Goal: Information Seeking & Learning: Compare options

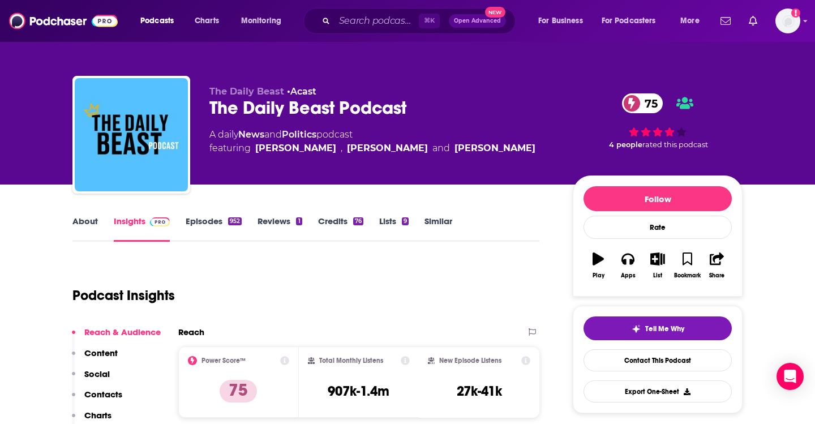
click at [444, 223] on link "Similar" at bounding box center [438, 229] width 28 height 26
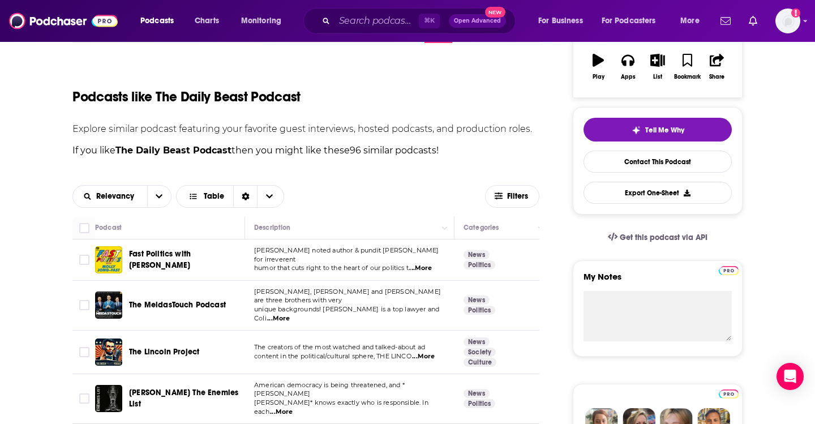
scroll to position [201, 0]
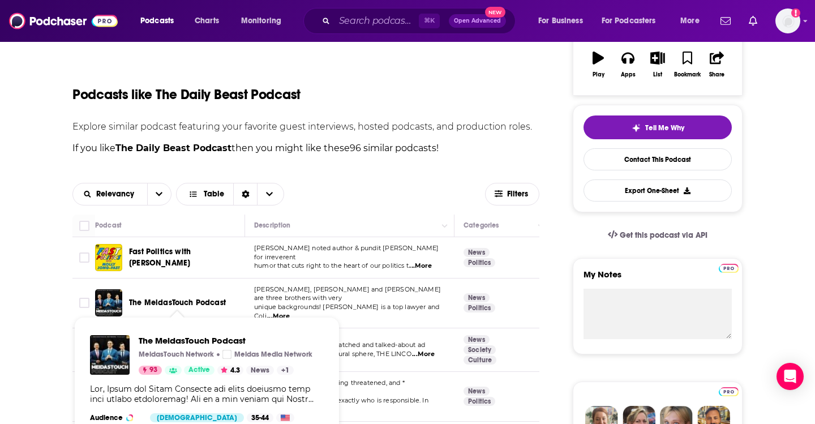
click at [170, 299] on span "The MeidasTouch Podcast" at bounding box center [177, 303] width 97 height 10
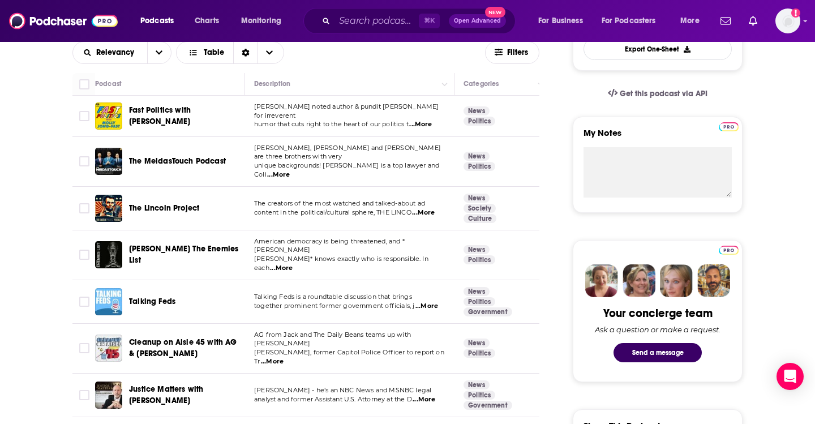
scroll to position [344, 0]
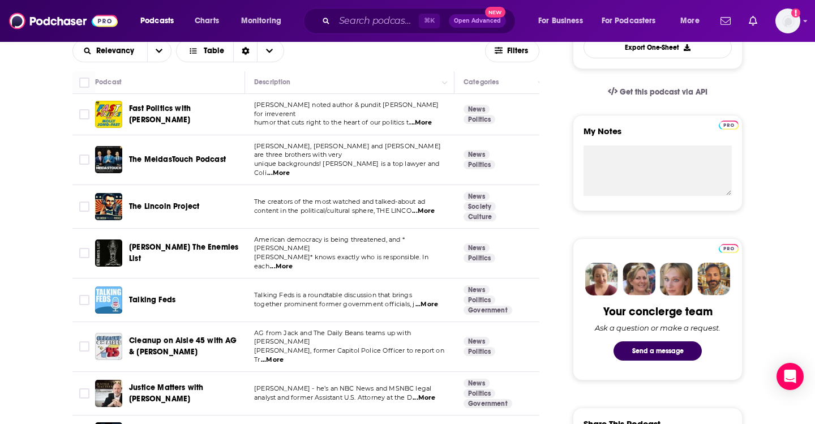
click at [425, 300] on span "...More" at bounding box center [426, 304] width 23 height 9
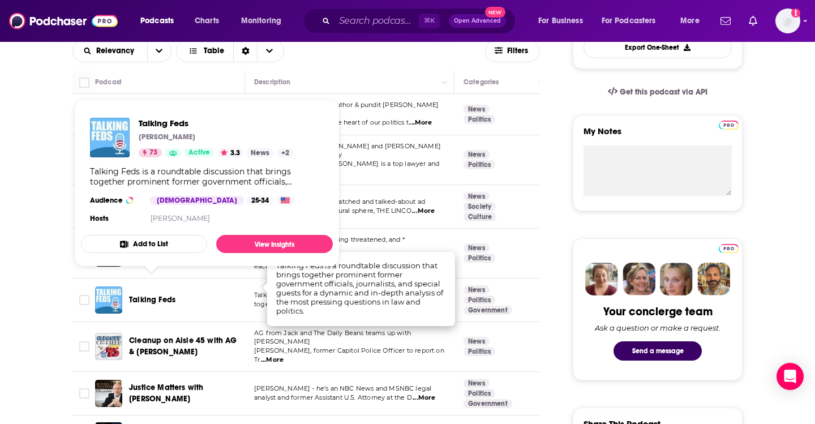
click at [162, 294] on span "Talking Feds" at bounding box center [152, 299] width 46 height 11
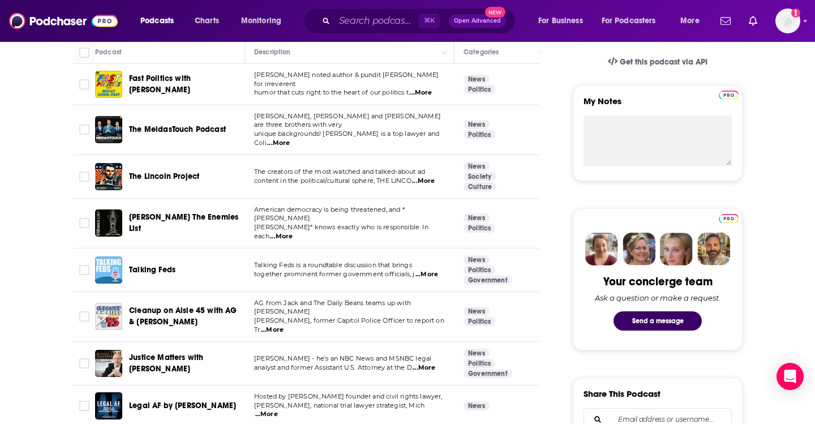
scroll to position [376, 0]
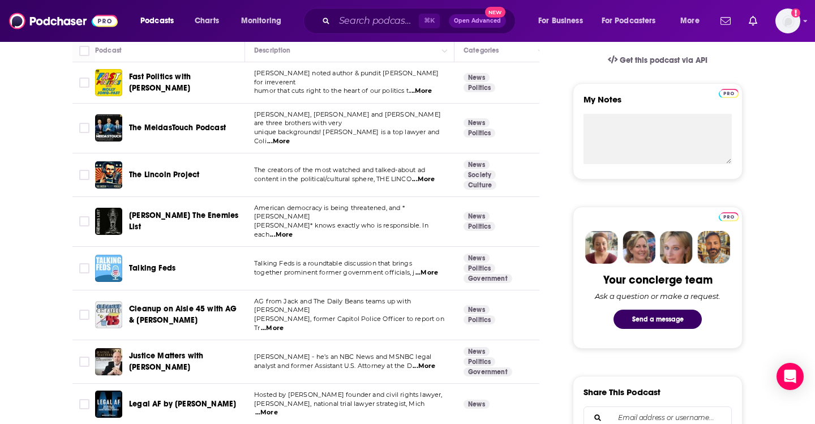
click at [283, 324] on span "...More" at bounding box center [272, 328] width 23 height 9
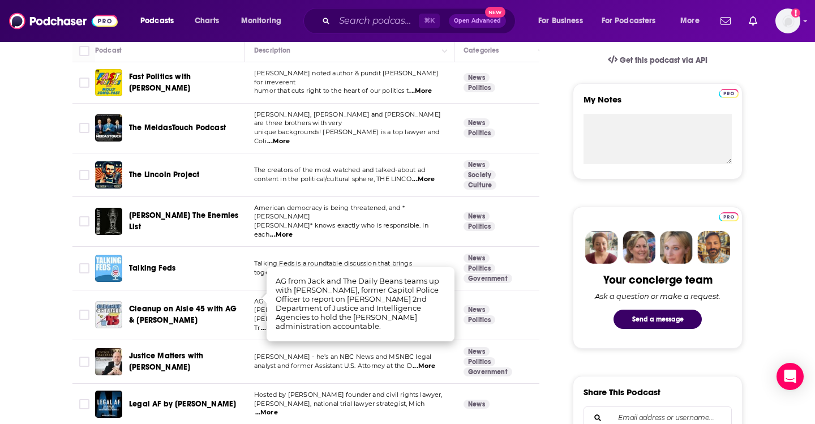
click at [244, 262] on div "Talking Feds" at bounding box center [188, 268] width 118 height 27
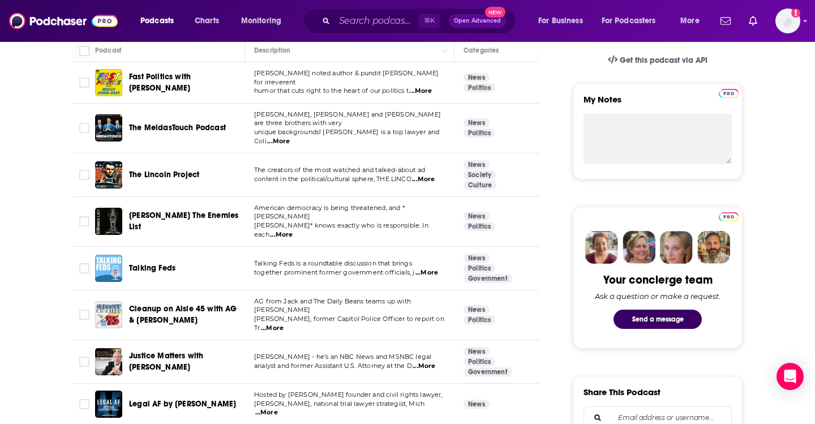
scroll to position [438, 0]
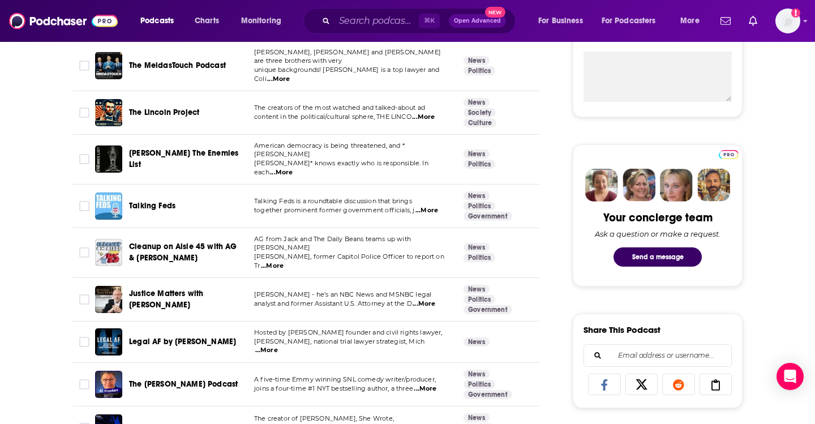
click at [426, 299] on span "...More" at bounding box center [423, 303] width 23 height 9
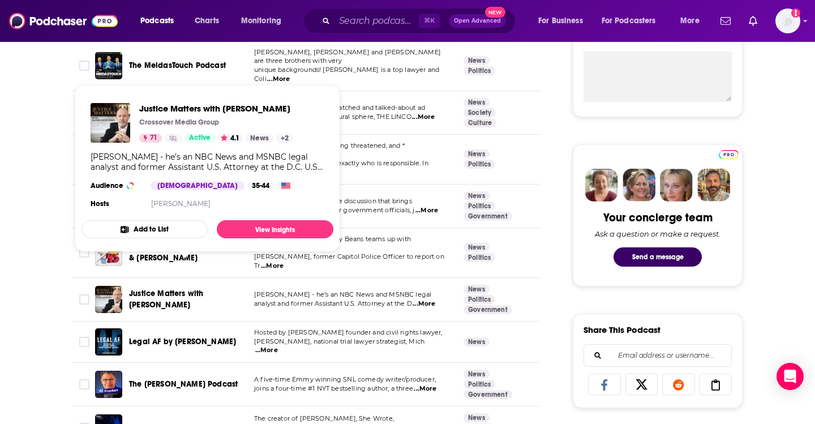
click at [174, 289] on span "Justice Matters with Glenn Kirschner" at bounding box center [166, 299] width 74 height 21
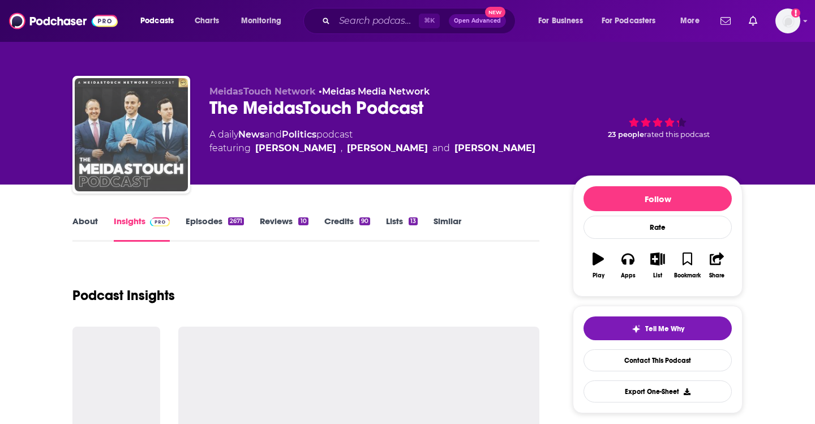
click at [162, 114] on img "The MeidasTouch Podcast" at bounding box center [131, 134] width 113 height 113
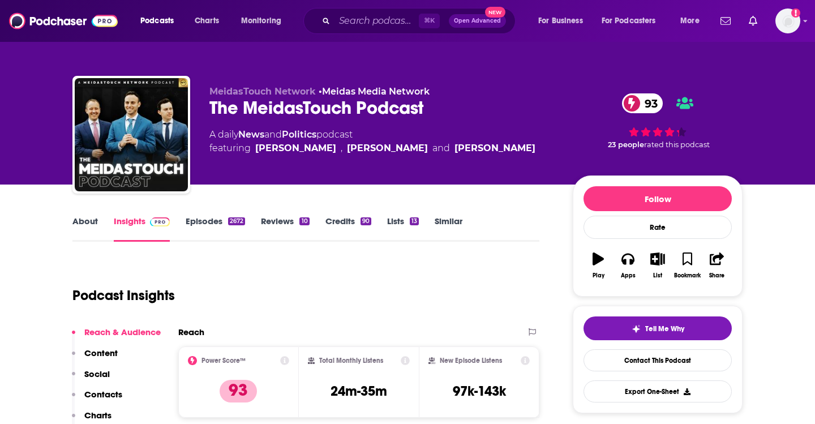
click at [221, 226] on link "Episodes 2672" at bounding box center [215, 229] width 59 height 26
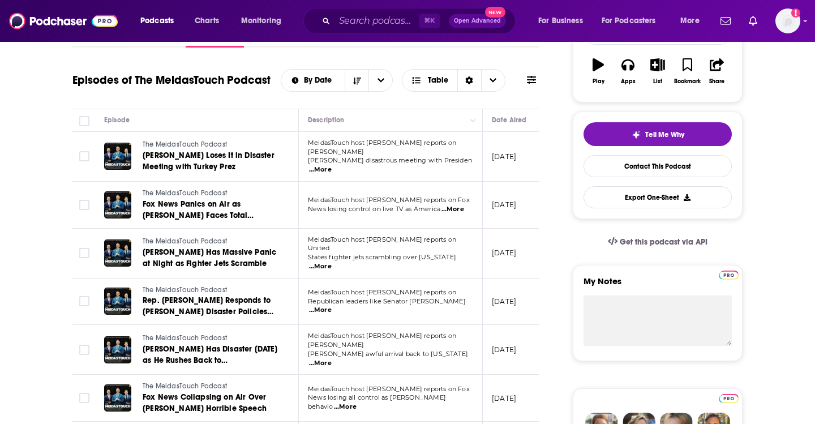
scroll to position [196, 0]
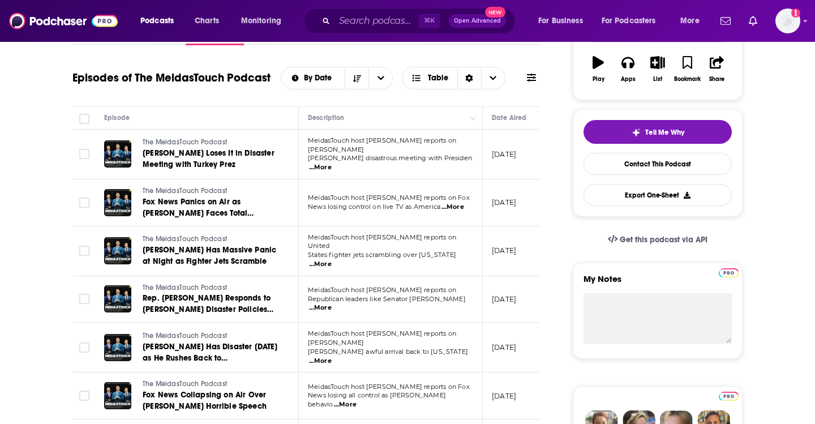
click at [331, 303] on span "...More" at bounding box center [320, 307] width 23 height 9
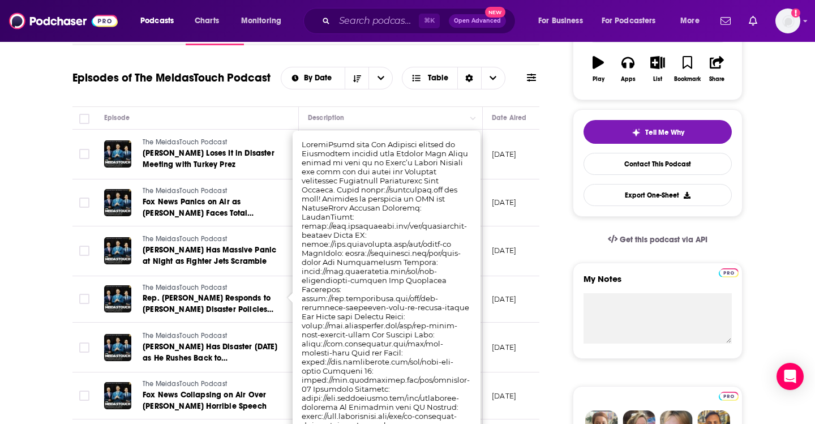
click at [490, 219] on td "September 25, 2025" at bounding box center [520, 202] width 74 height 47
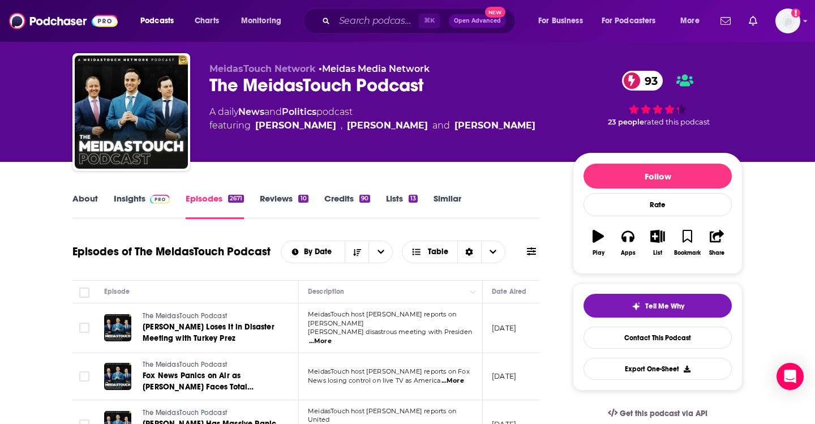
scroll to position [0, 0]
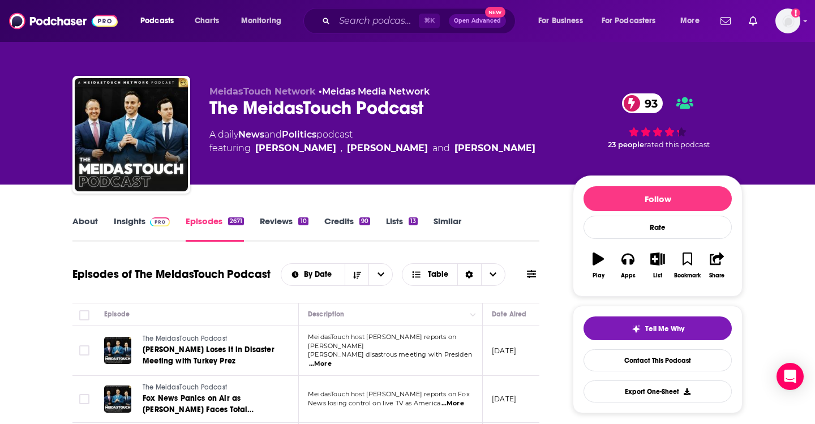
click at [88, 232] on link "About" at bounding box center [84, 229] width 25 height 26
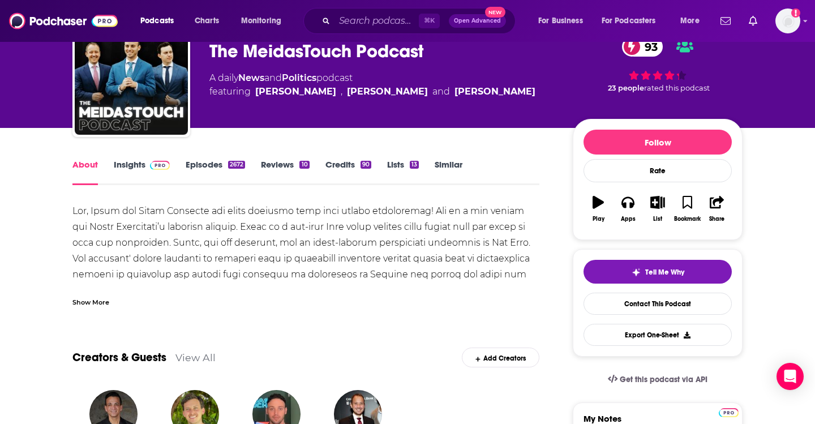
scroll to position [57, 0]
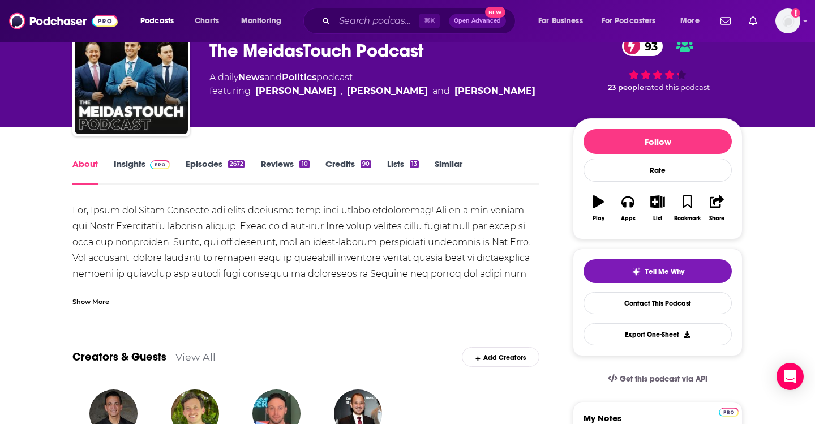
click at [89, 304] on div "Show More" at bounding box center [90, 300] width 37 height 11
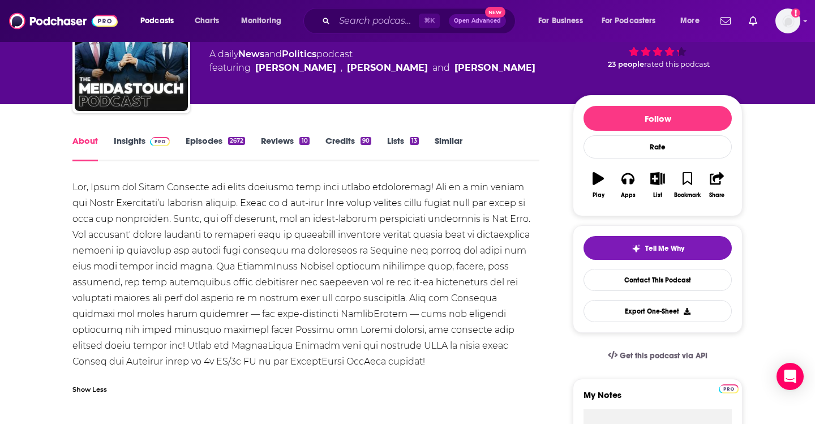
scroll to position [79, 0]
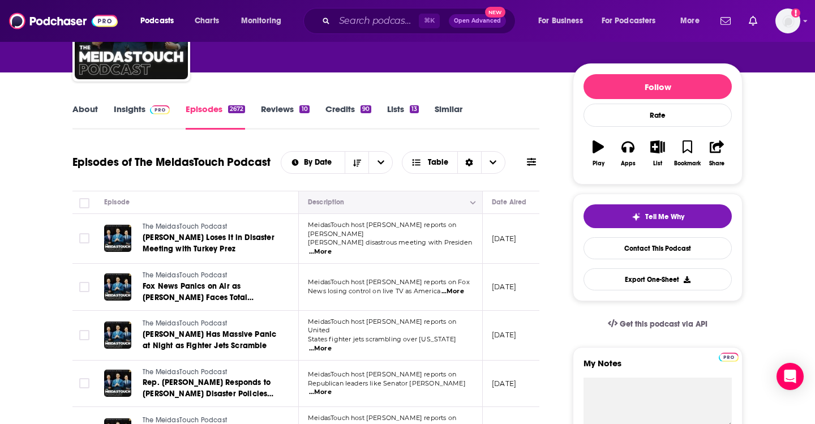
scroll to position [115, 0]
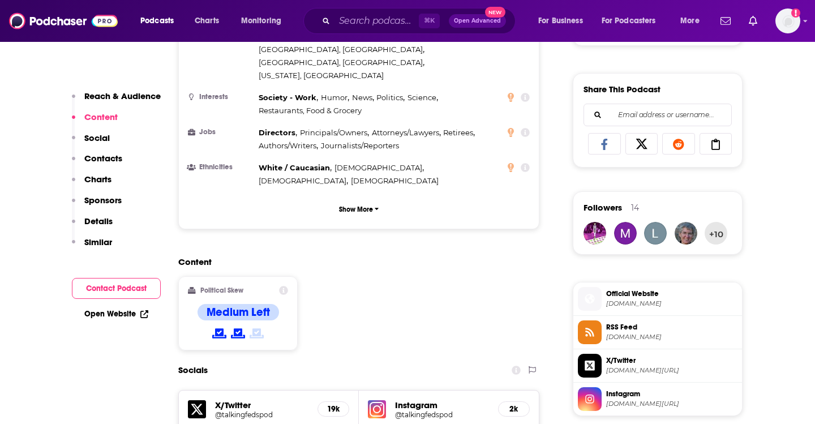
scroll to position [709, 0]
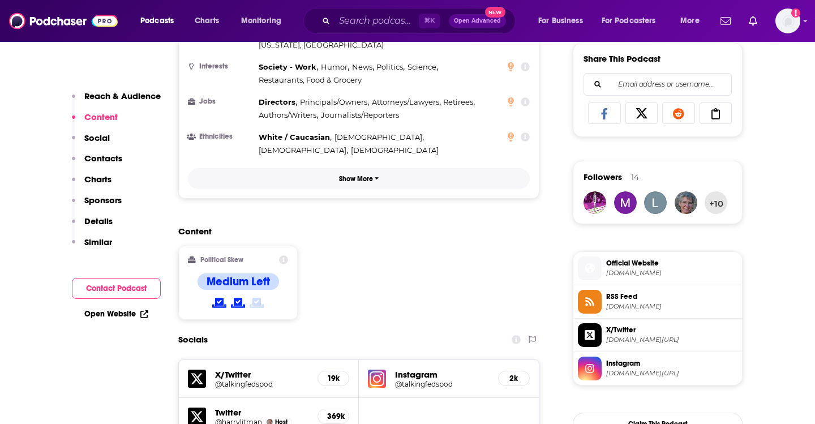
click at [338, 168] on button "Show More" at bounding box center [359, 178] width 342 height 21
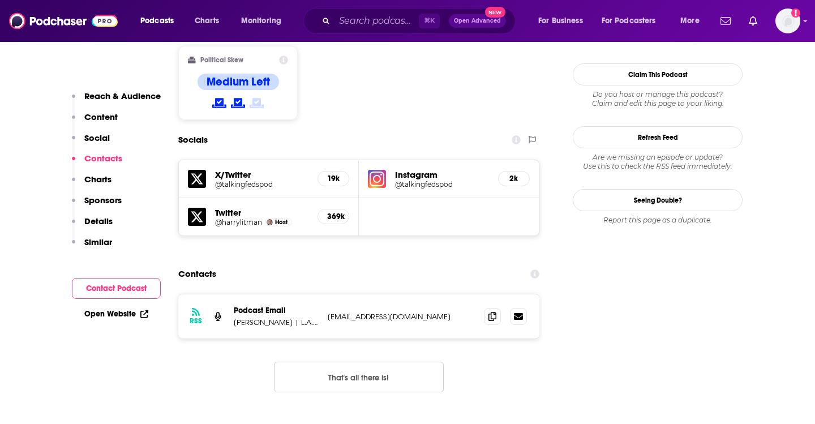
scroll to position [1058, 0]
click at [488, 311] on icon at bounding box center [492, 315] width 8 height 9
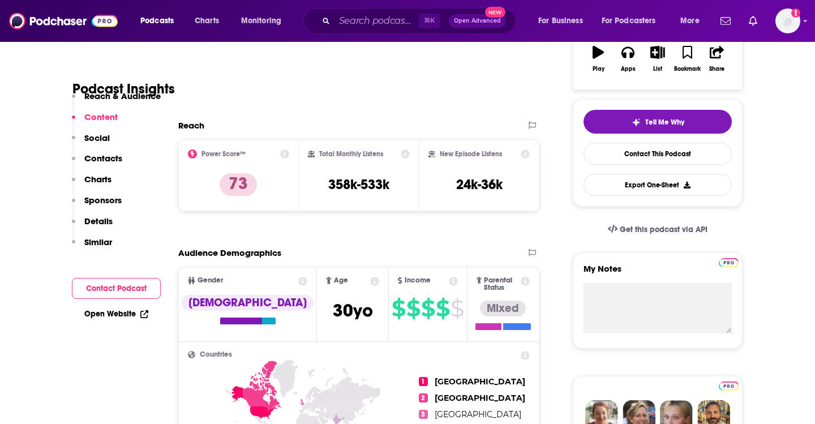
scroll to position [0, 0]
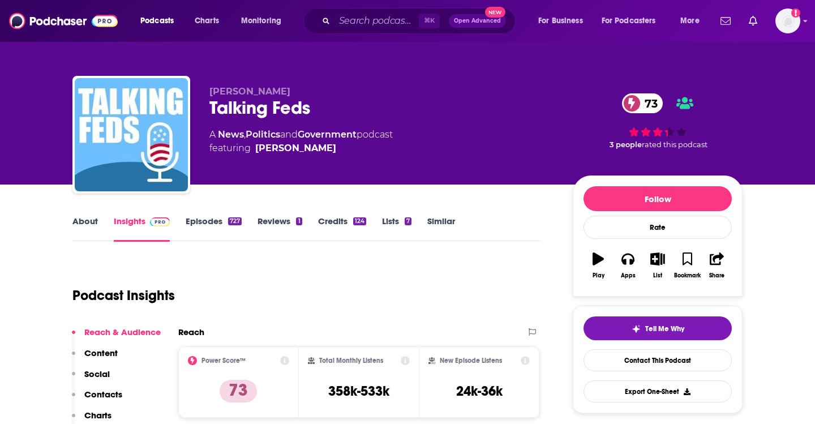
click at [88, 219] on link "About" at bounding box center [84, 229] width 25 height 26
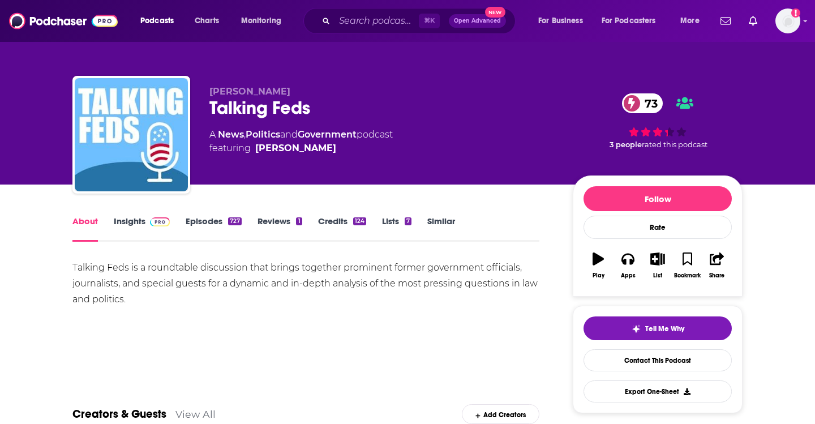
click at [141, 222] on link "Insights" at bounding box center [142, 229] width 56 height 26
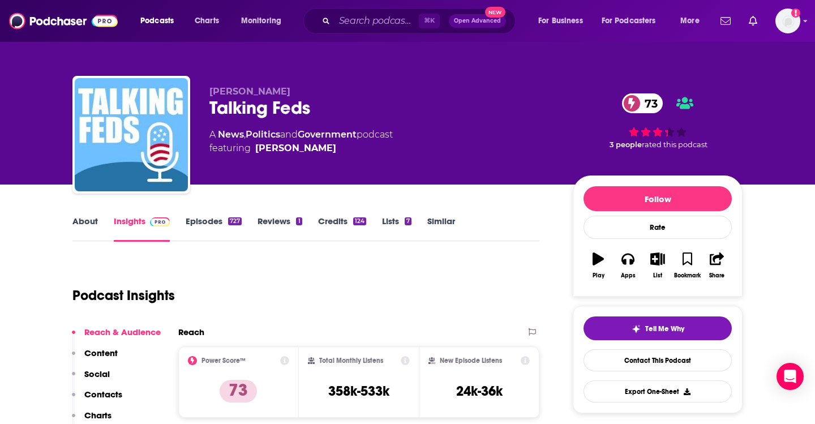
click at [214, 227] on link "Episodes 727" at bounding box center [214, 229] width 56 height 26
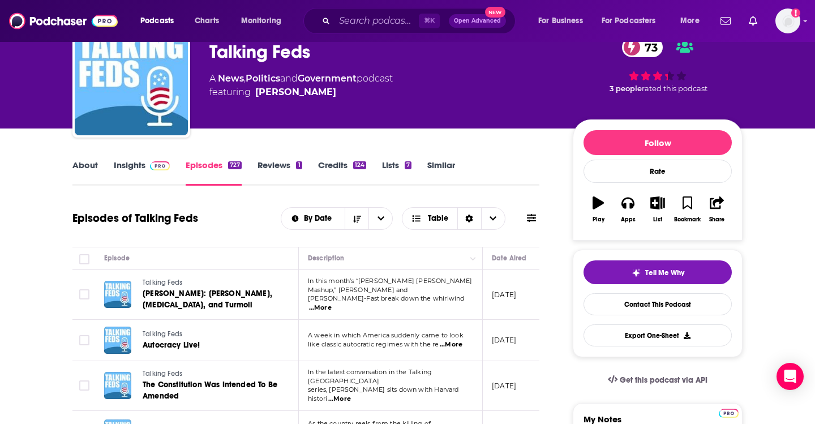
scroll to position [57, 0]
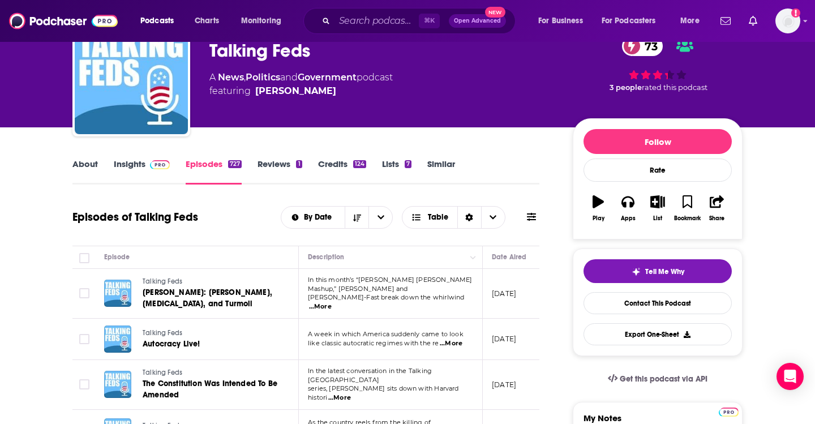
click at [351, 393] on span "...More" at bounding box center [339, 397] width 23 height 9
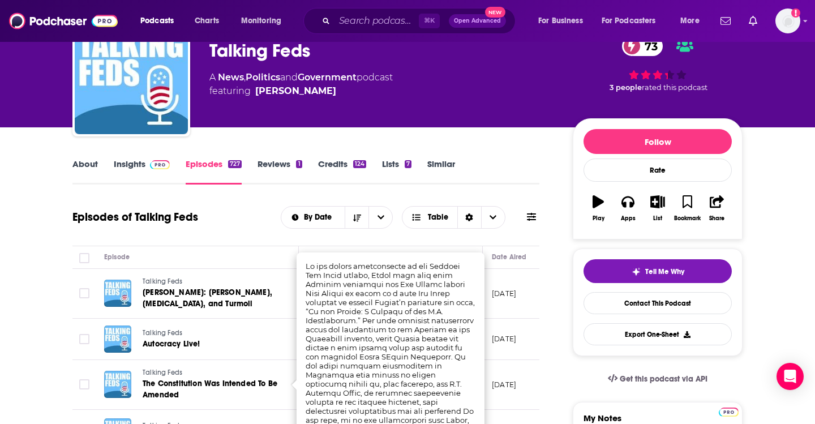
click at [511, 356] on td "September 22, 2025" at bounding box center [520, 338] width 74 height 41
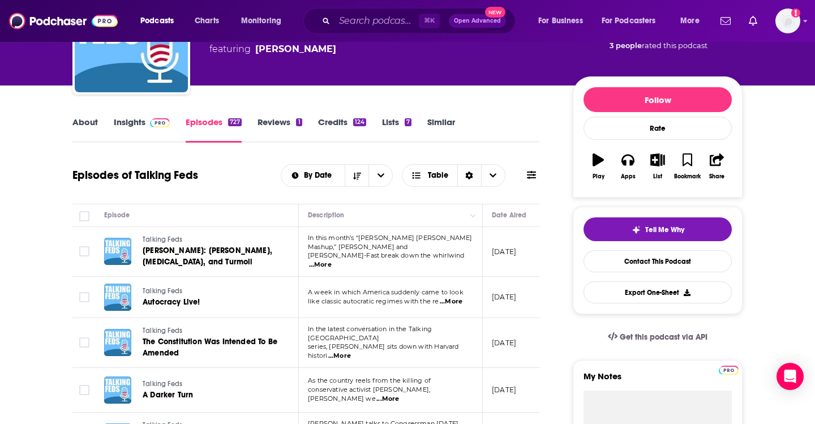
scroll to position [100, 0]
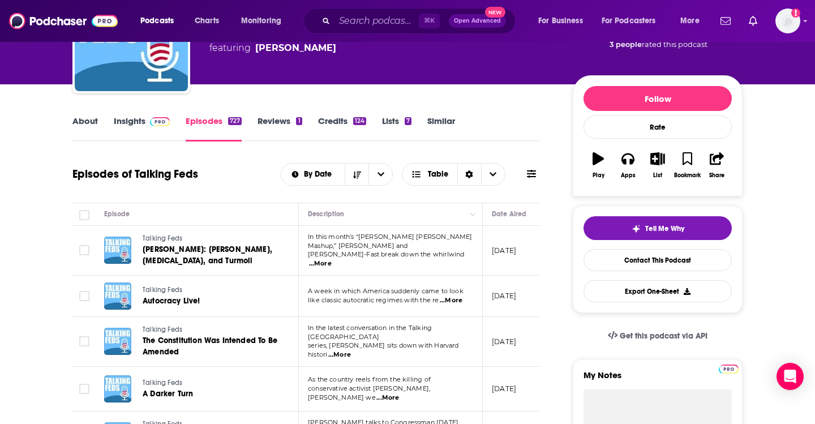
click at [399, 393] on span "...More" at bounding box center [387, 397] width 23 height 9
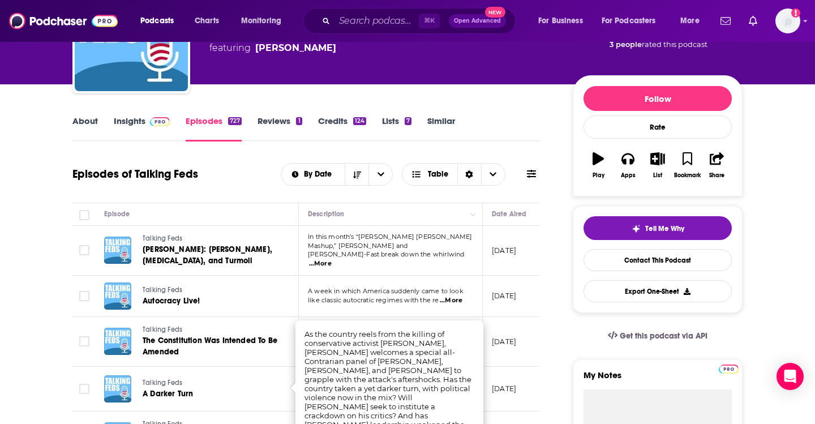
click at [512, 352] on td "[DATE]" at bounding box center [520, 342] width 74 height 50
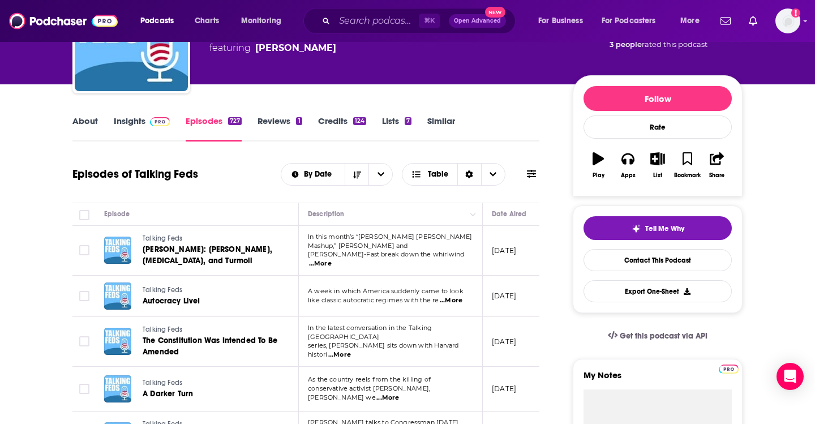
scroll to position [0, 0]
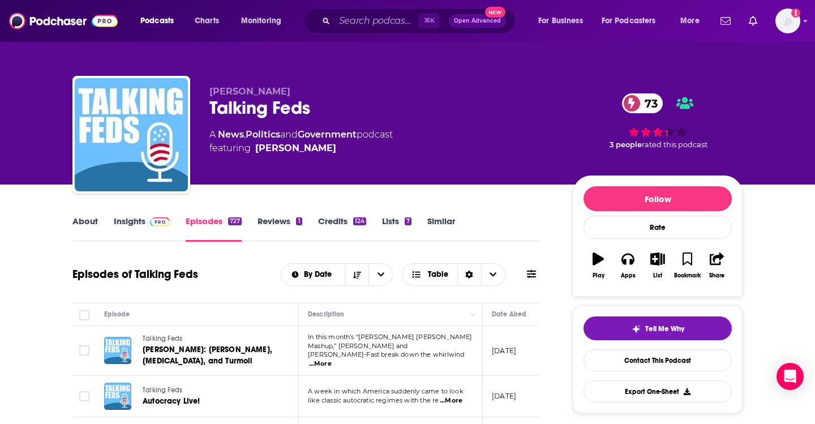
click at [143, 223] on link "Insights" at bounding box center [142, 229] width 56 height 26
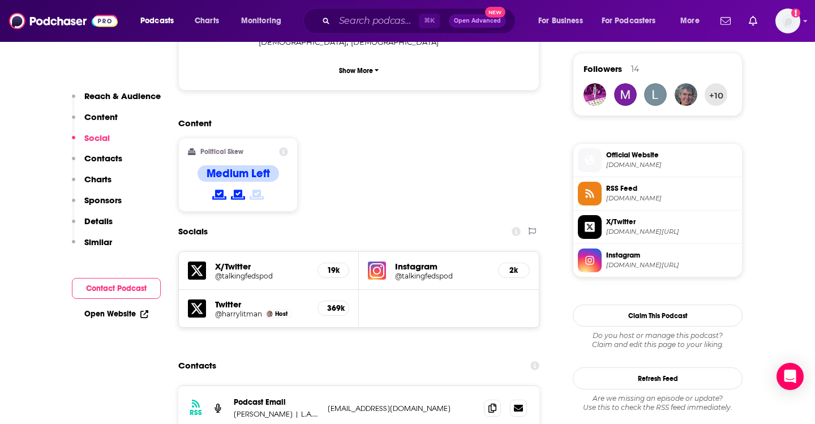
scroll to position [854, 0]
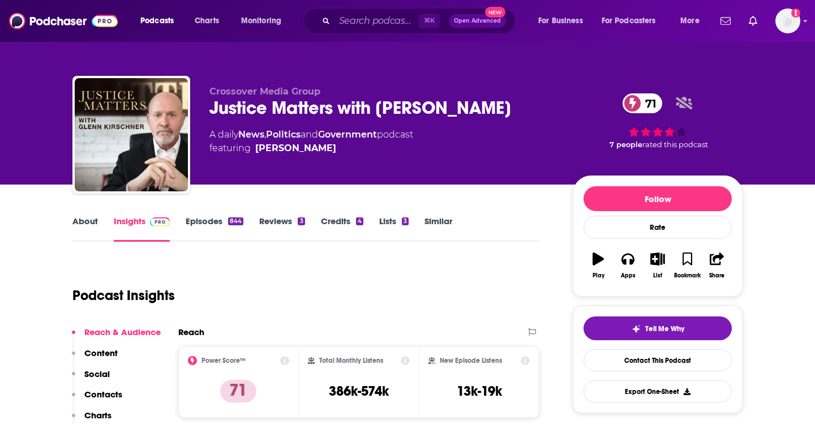
scroll to position [44, 0]
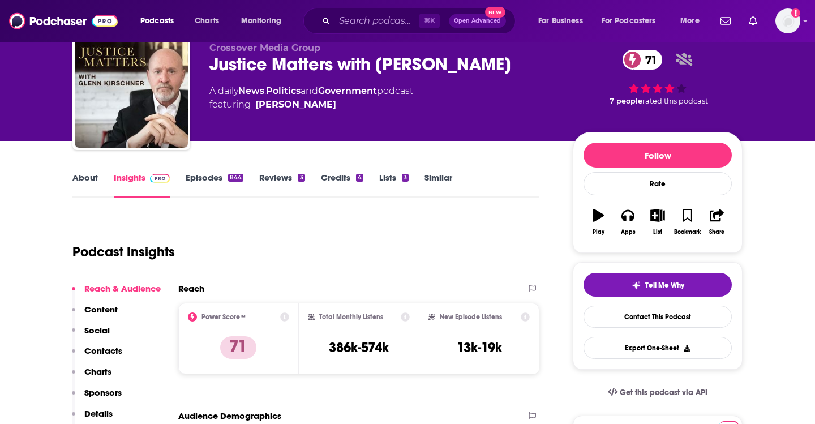
click at [215, 174] on link "Episodes 844" at bounding box center [215, 185] width 58 height 26
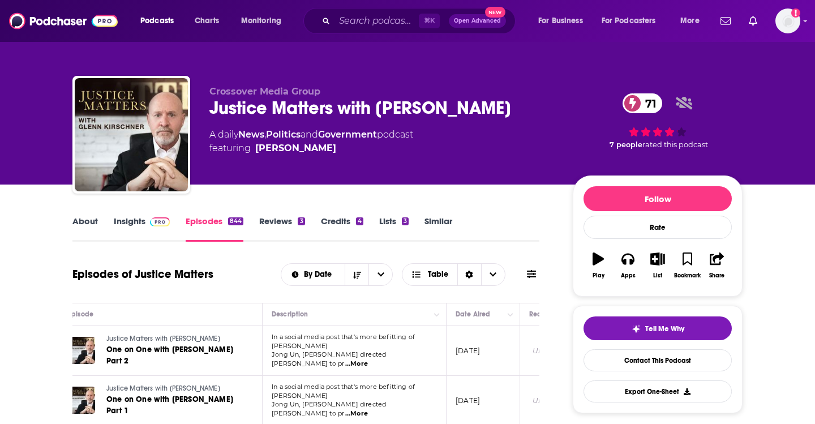
click at [132, 224] on link "Insights" at bounding box center [142, 229] width 56 height 26
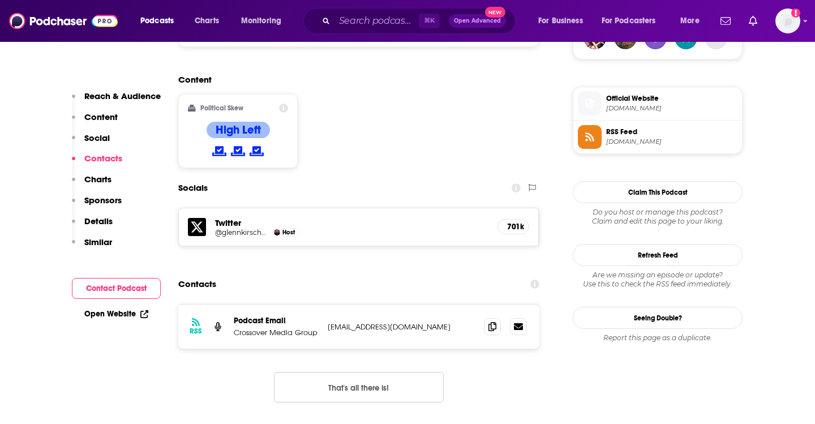
scroll to position [874, 0]
click at [491, 321] on icon at bounding box center [492, 325] width 8 height 9
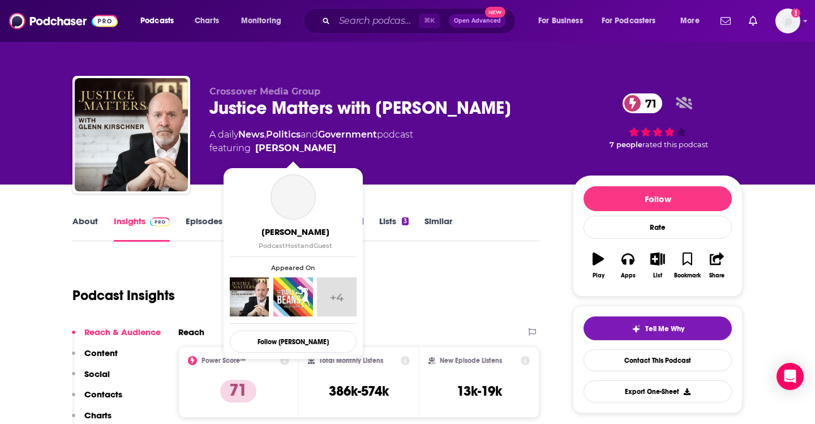
drag, startPoint x: 253, startPoint y: 152, endPoint x: 285, endPoint y: 152, distance: 32.2
click at [285, 152] on span "featuring Glenn Kirschner" at bounding box center [311, 148] width 204 height 14
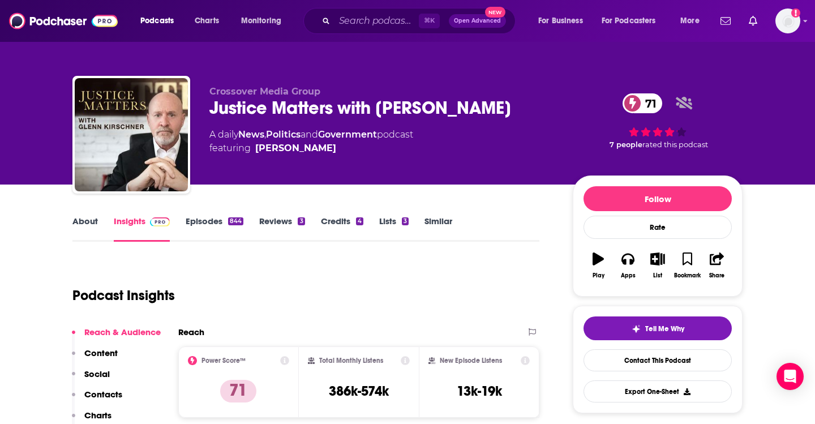
copy span "Glenn"
click at [243, 110] on div "Justice Matters with Glenn Kirschner 71" at bounding box center [381, 108] width 345 height 22
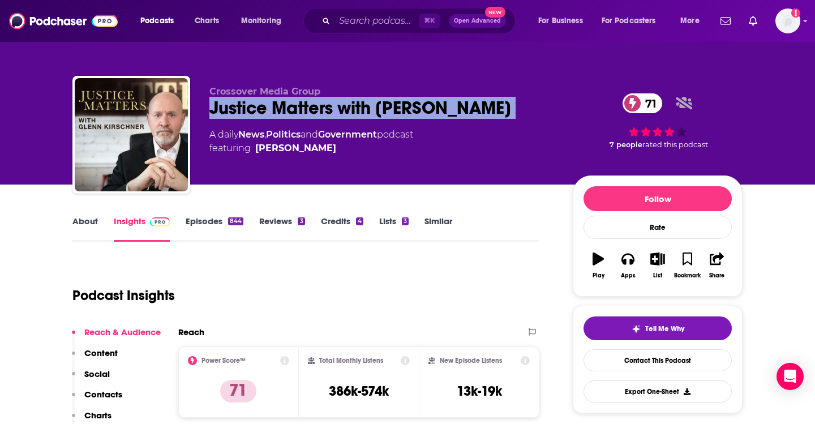
click at [243, 110] on div "Justice Matters with Glenn Kirschner 71" at bounding box center [381, 108] width 345 height 22
copy div "Justice Matters with Glenn Kirschner 71"
click at [439, 223] on link "Similar" at bounding box center [438, 229] width 28 height 26
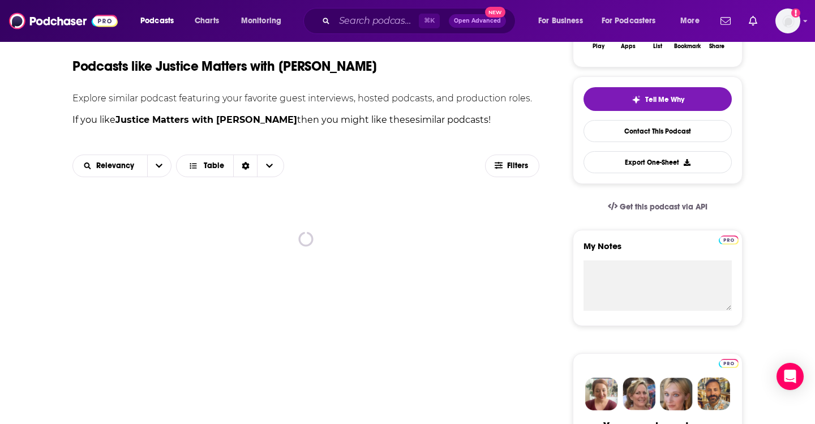
scroll to position [230, 0]
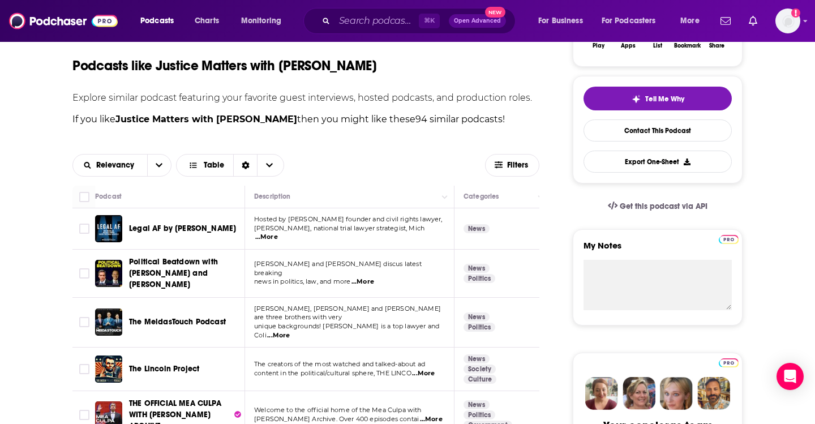
click at [170, 237] on div "Legal AF by [PERSON_NAME]" at bounding box center [188, 228] width 118 height 27
click at [169, 226] on span "Legal AF by [PERSON_NAME]" at bounding box center [182, 228] width 107 height 10
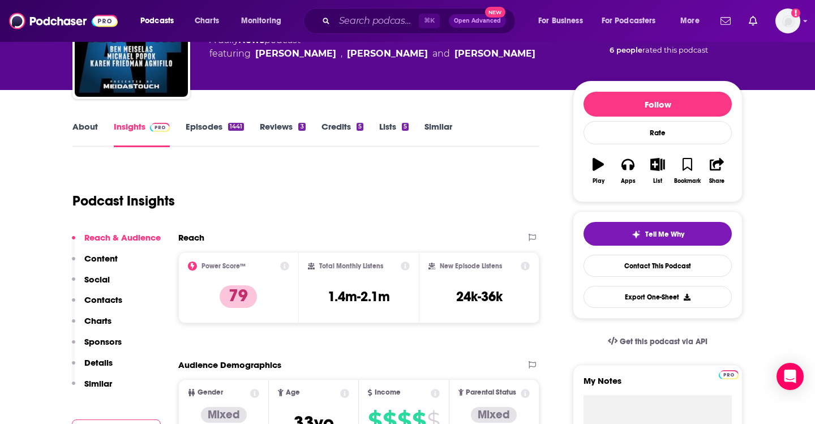
scroll to position [95, 0]
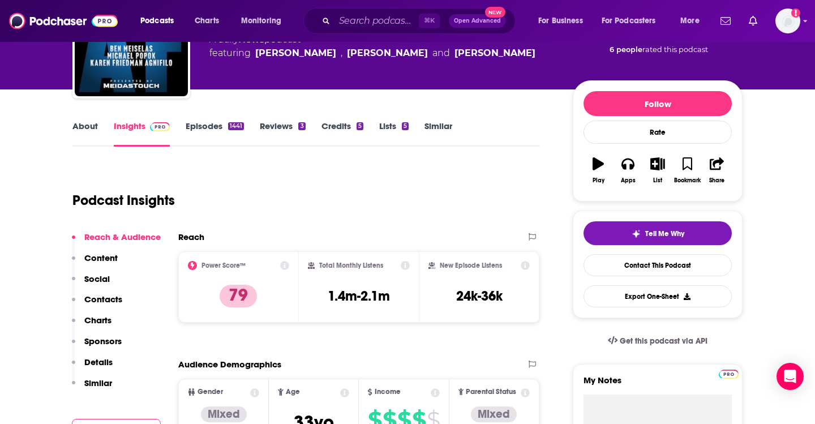
click at [214, 124] on link "Episodes 1441" at bounding box center [215, 133] width 58 height 26
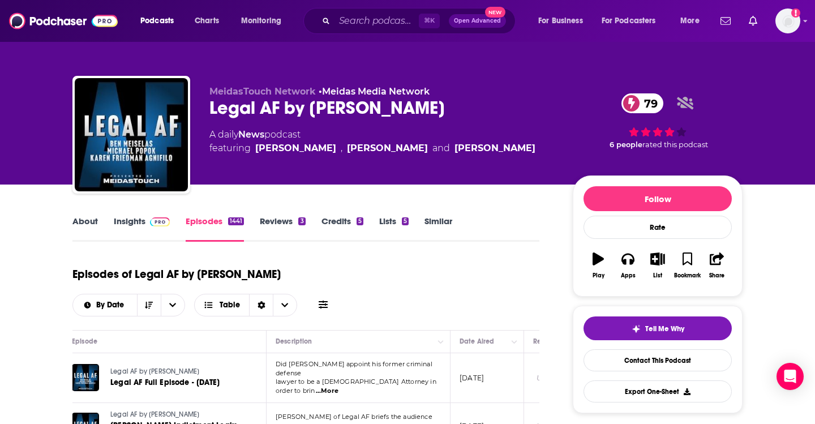
click at [145, 223] on span at bounding box center [157, 221] width 24 height 11
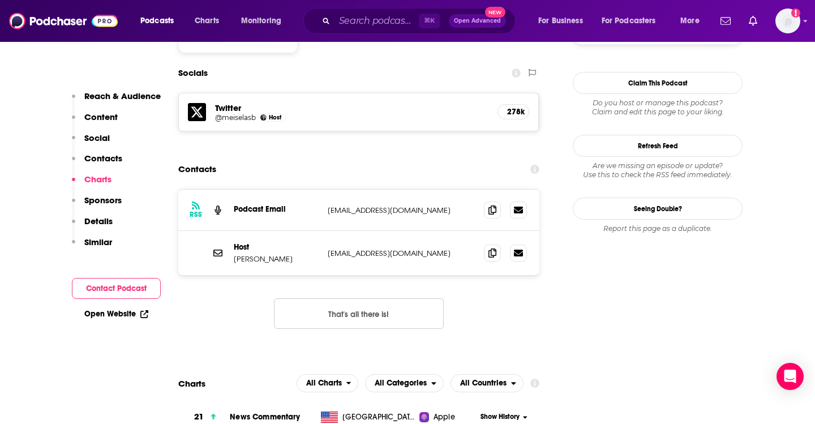
scroll to position [982, 0]
click at [490, 205] on icon at bounding box center [492, 209] width 8 height 9
click at [489, 248] on icon at bounding box center [492, 252] width 8 height 9
click at [373, 27] on input "Search podcasts, credits, & more..." at bounding box center [376, 21] width 84 height 18
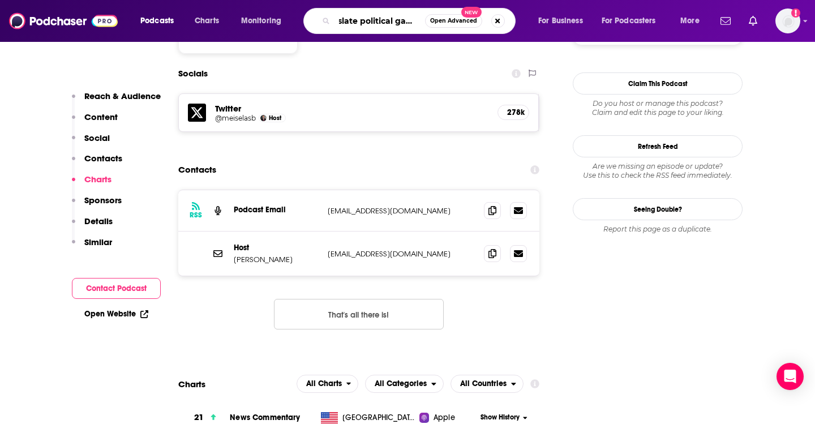
type input "slate political gabfest"
click at [385, 24] on input "slate political gabfest" at bounding box center [379, 21] width 91 height 18
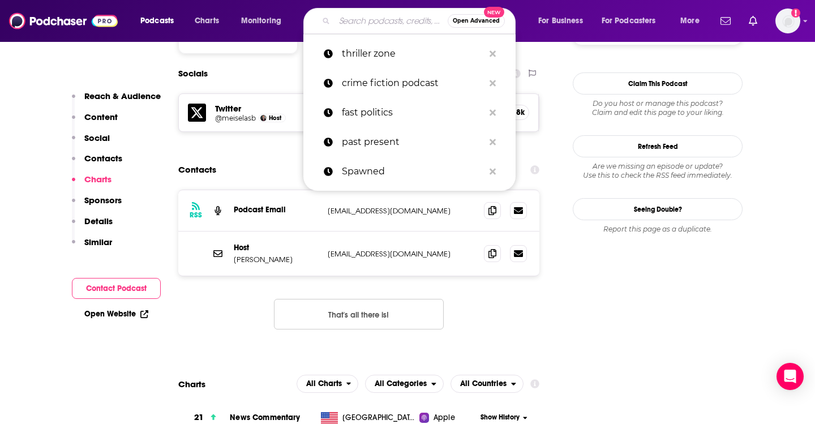
scroll to position [0, 0]
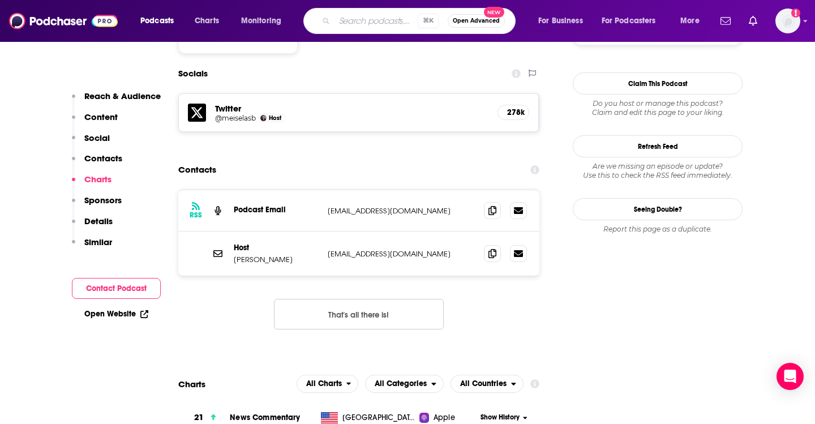
click at [251, 190] on div "RSS Podcast Email info@meidastouch.com info@meidastouch.com" at bounding box center [358, 210] width 361 height 41
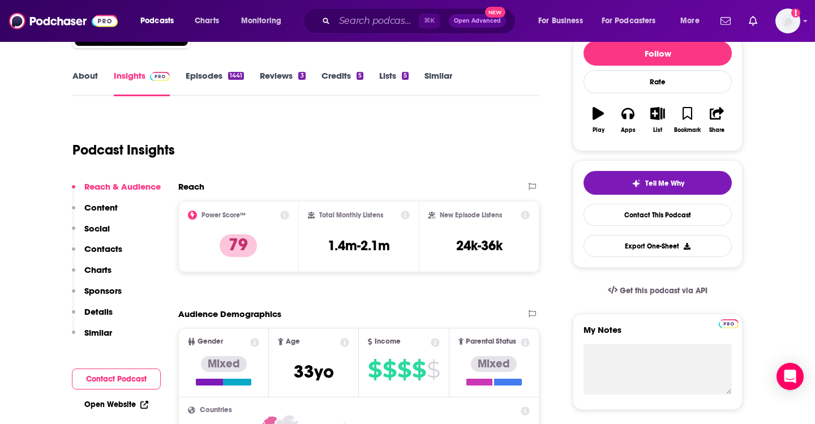
scroll to position [108, 0]
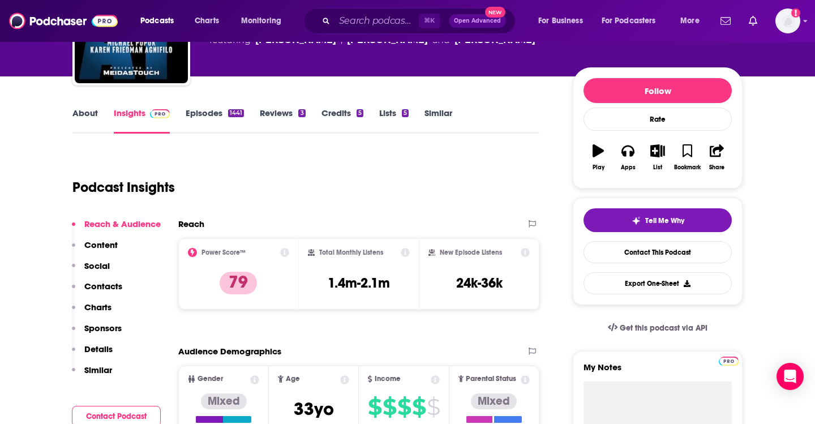
click at [96, 225] on p "Reach & Audience" at bounding box center [122, 223] width 76 height 11
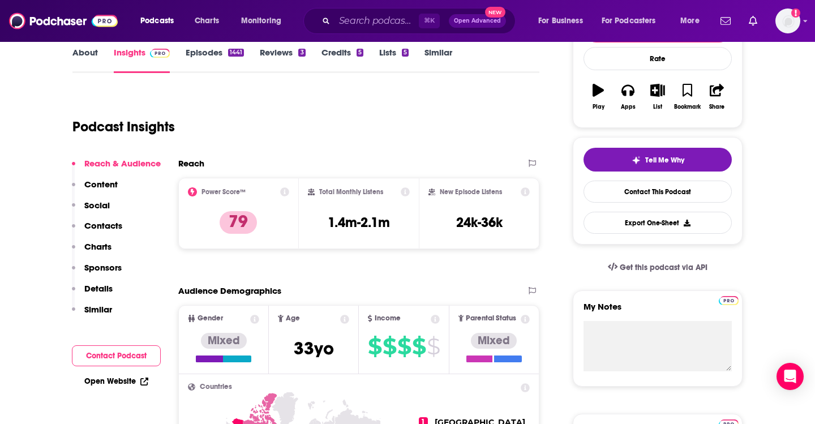
scroll to position [169, 0]
click at [196, 61] on link "Episodes 1441" at bounding box center [215, 59] width 58 height 26
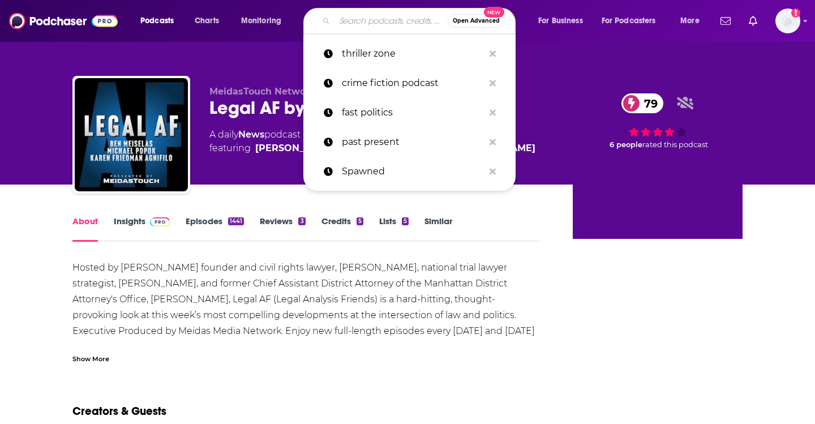
type input "slate political gabfest"
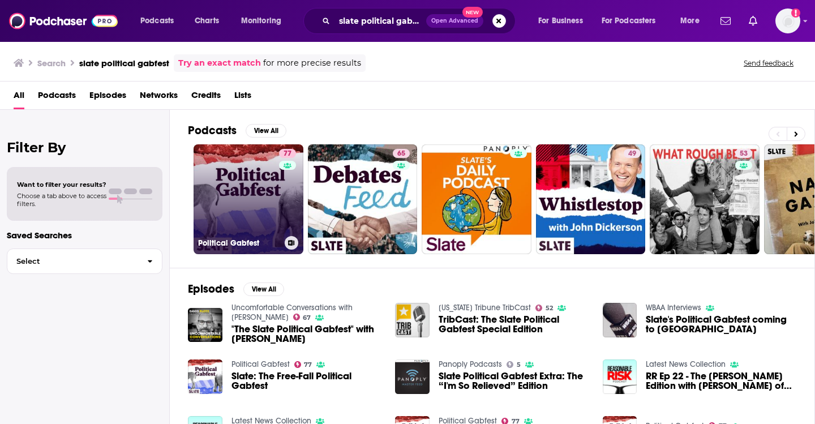
click at [244, 211] on link "77 Political Gabfest" at bounding box center [248, 199] width 110 height 110
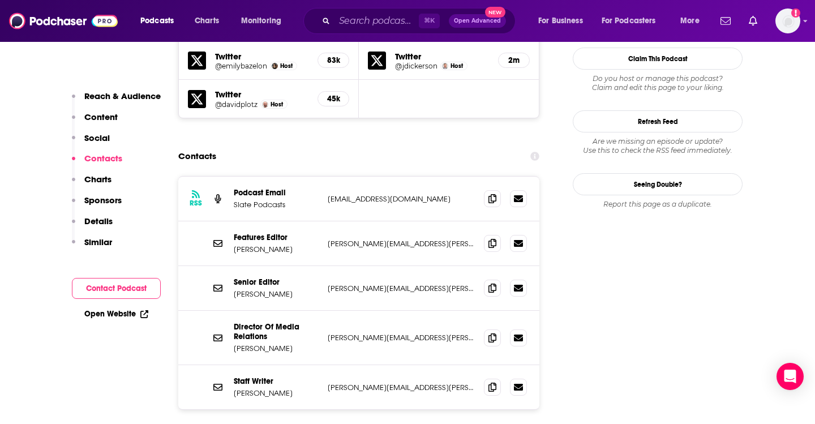
scroll to position [1075, 0]
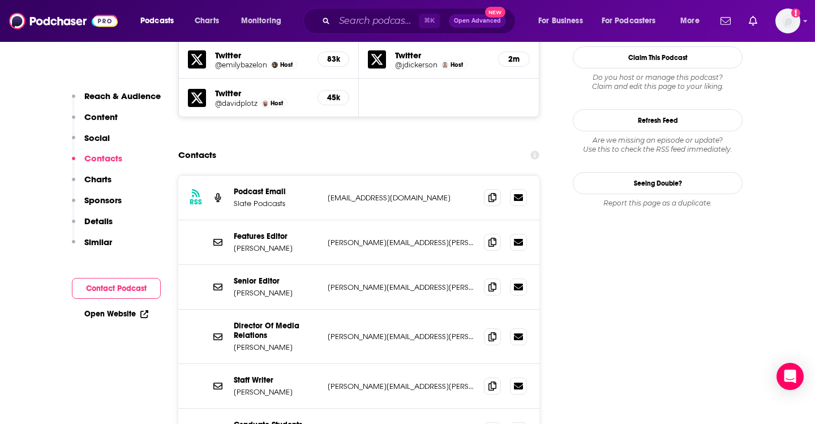
scroll to position [1046, 0]
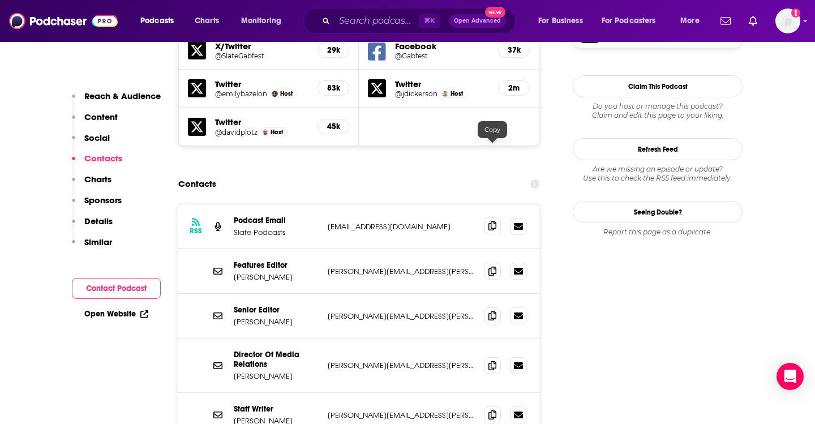
click at [491, 221] on icon at bounding box center [492, 225] width 8 height 9
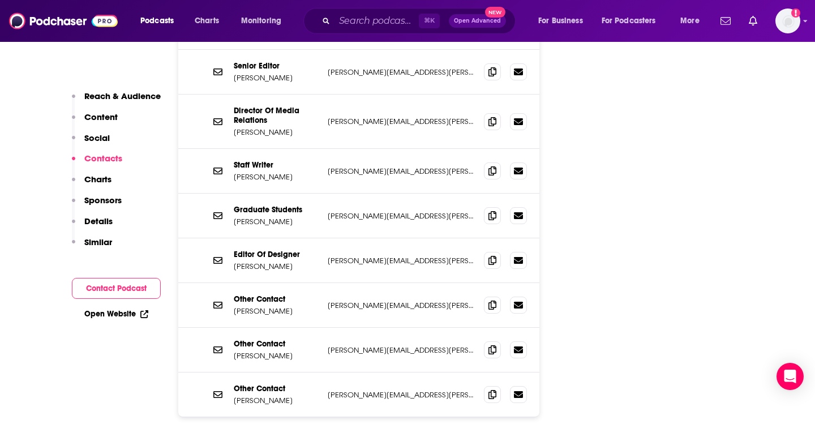
scroll to position [1292, 0]
